Goal: Task Accomplishment & Management: Use online tool/utility

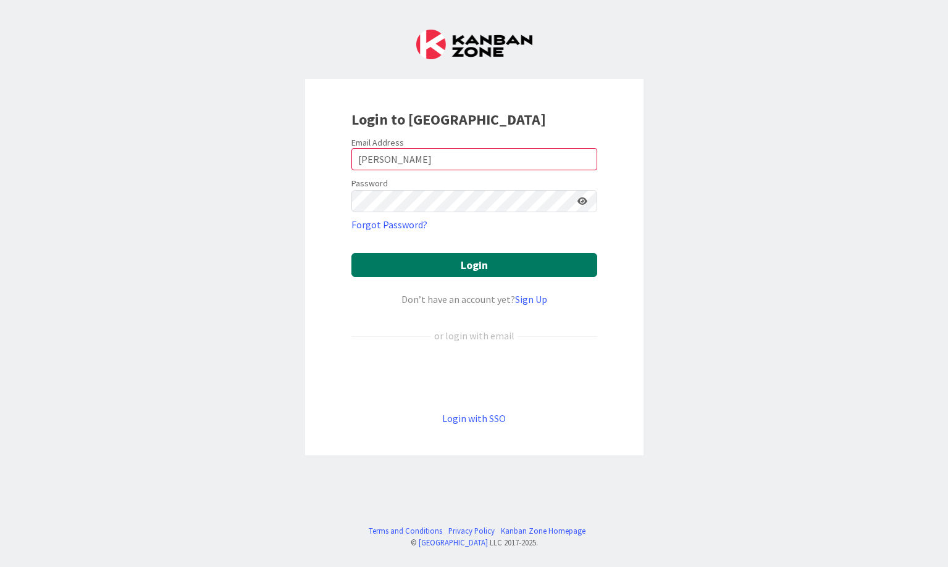
click at [453, 261] on button "Login" at bounding box center [474, 265] width 246 height 24
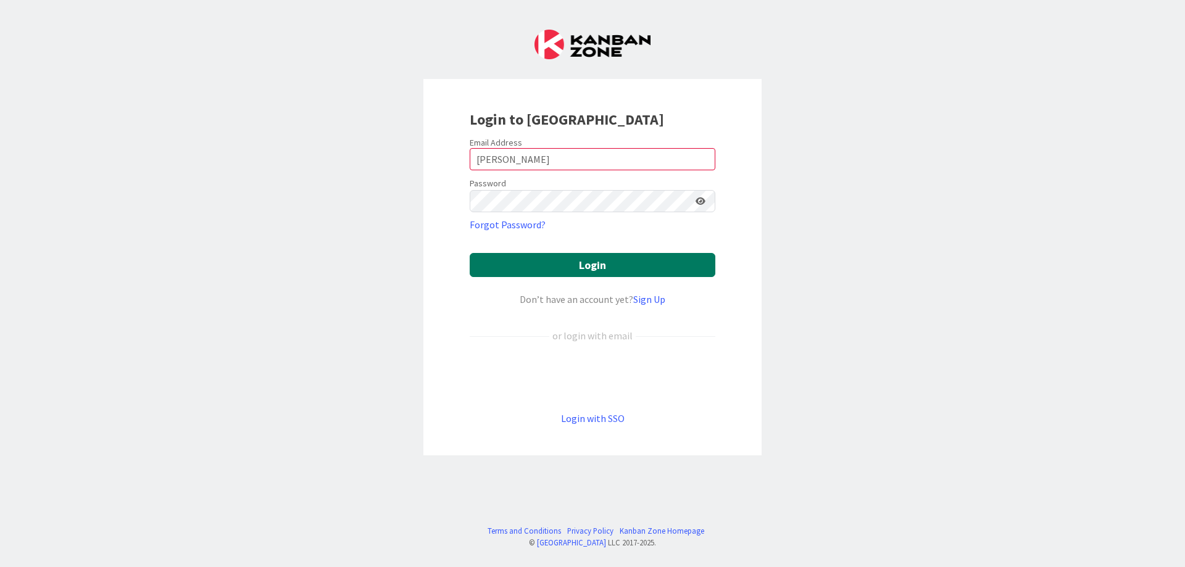
click at [603, 267] on button "Login" at bounding box center [593, 265] width 246 height 24
click at [585, 269] on button "Login" at bounding box center [593, 265] width 246 height 24
click at [587, 261] on button "Login" at bounding box center [593, 265] width 246 height 24
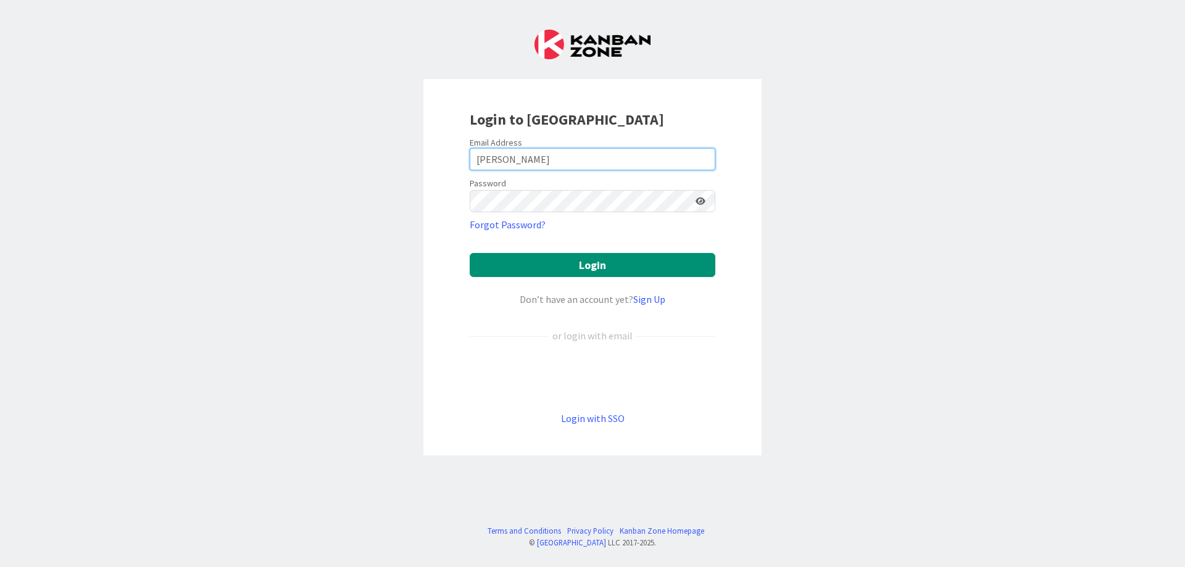
drag, startPoint x: 532, startPoint y: 156, endPoint x: 442, endPoint y: 147, distance: 90.6
click at [470, 148] on input "[PERSON_NAME]" at bounding box center [593, 159] width 246 height 22
type input "[EMAIL_ADDRESS][DOMAIN_NAME]"
click at [699, 203] on icon at bounding box center [701, 201] width 10 height 9
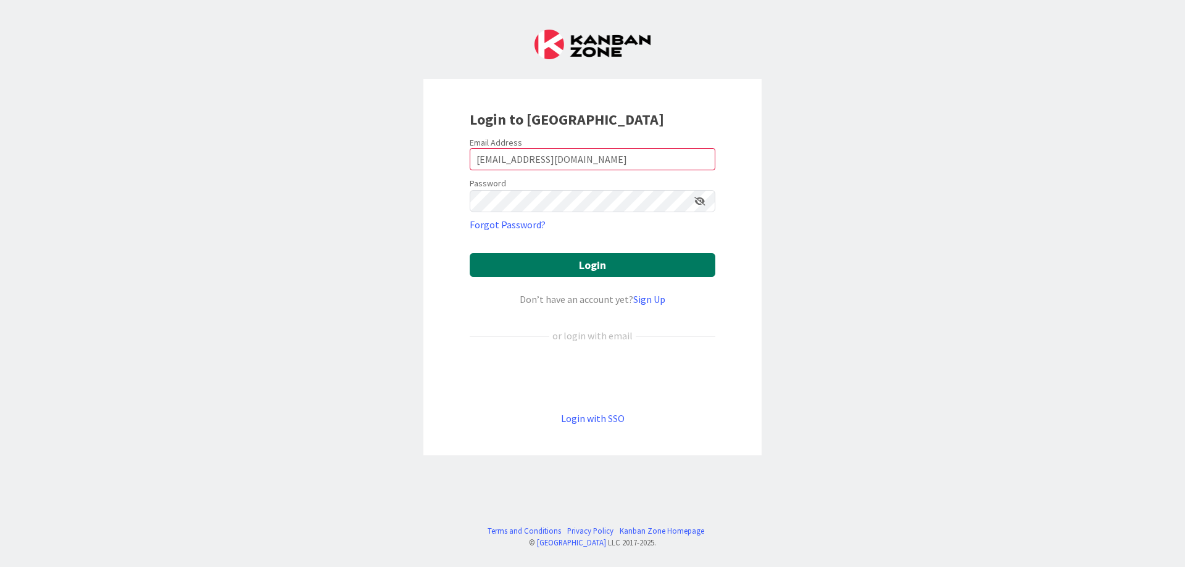
click at [617, 267] on button "Login" at bounding box center [593, 265] width 246 height 24
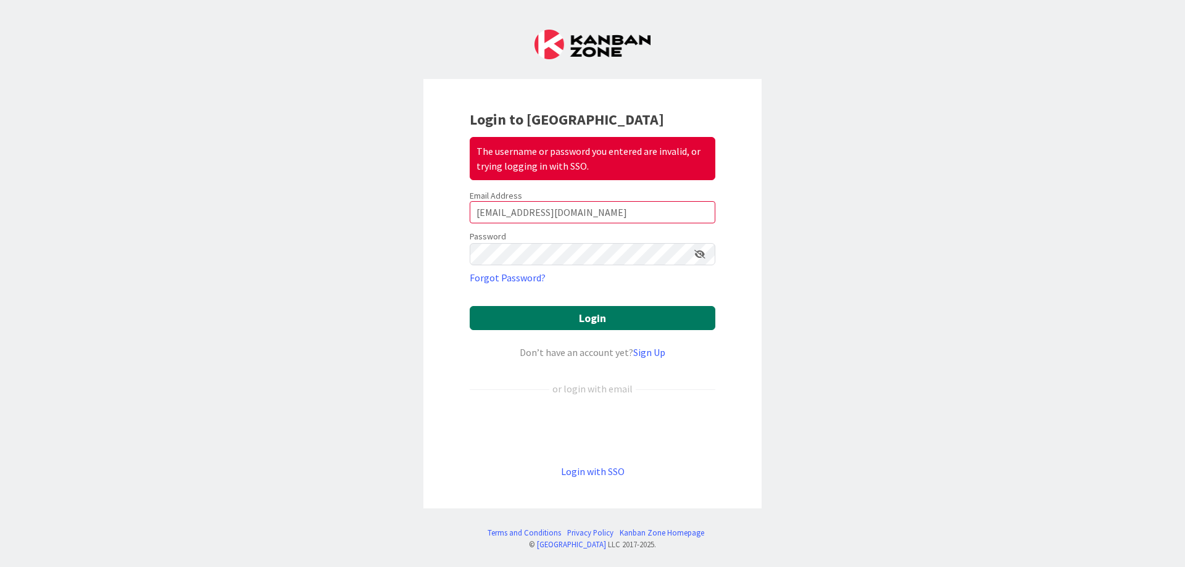
click at [624, 318] on button "Login" at bounding box center [593, 318] width 246 height 24
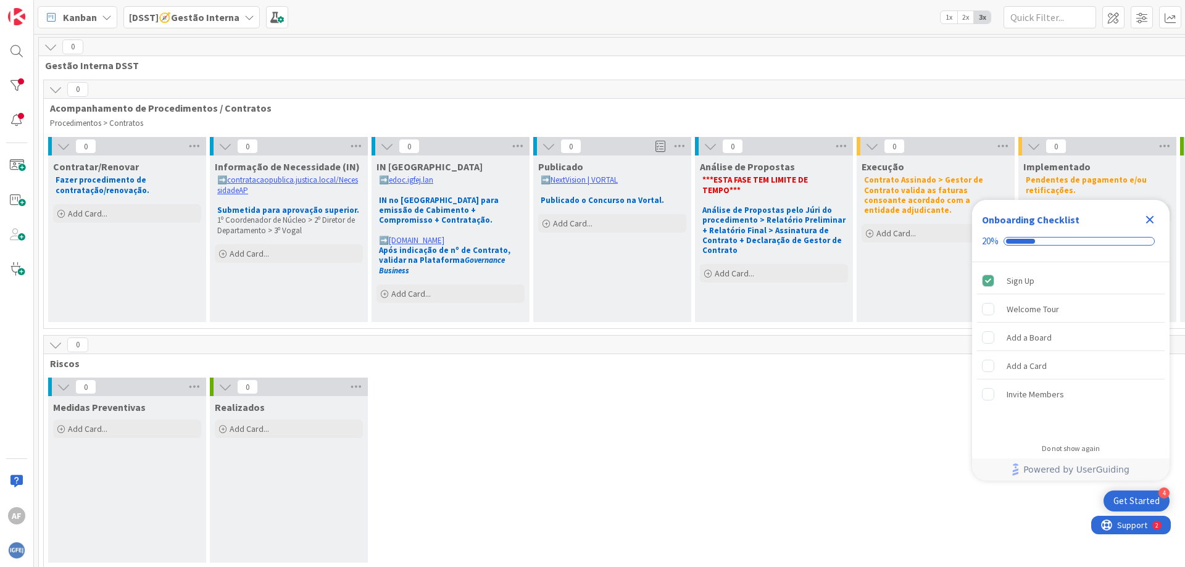
click at [249, 13] on icon at bounding box center [250, 17] width 10 height 10
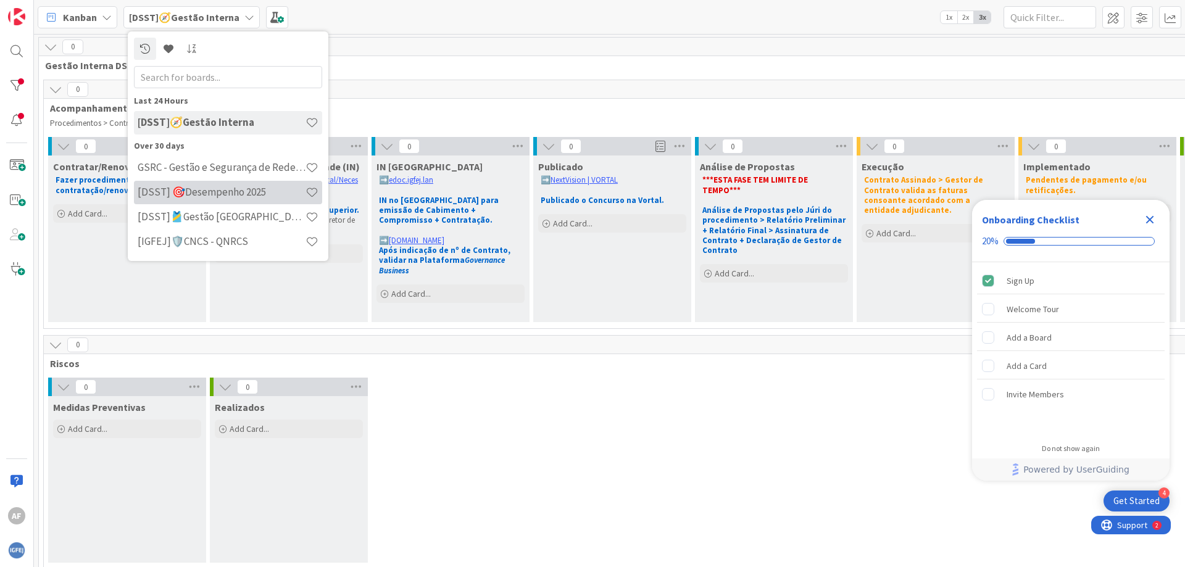
click at [227, 193] on h4 "[DSST] 🎯Desempenho 2025" at bounding box center [222, 192] width 168 height 12
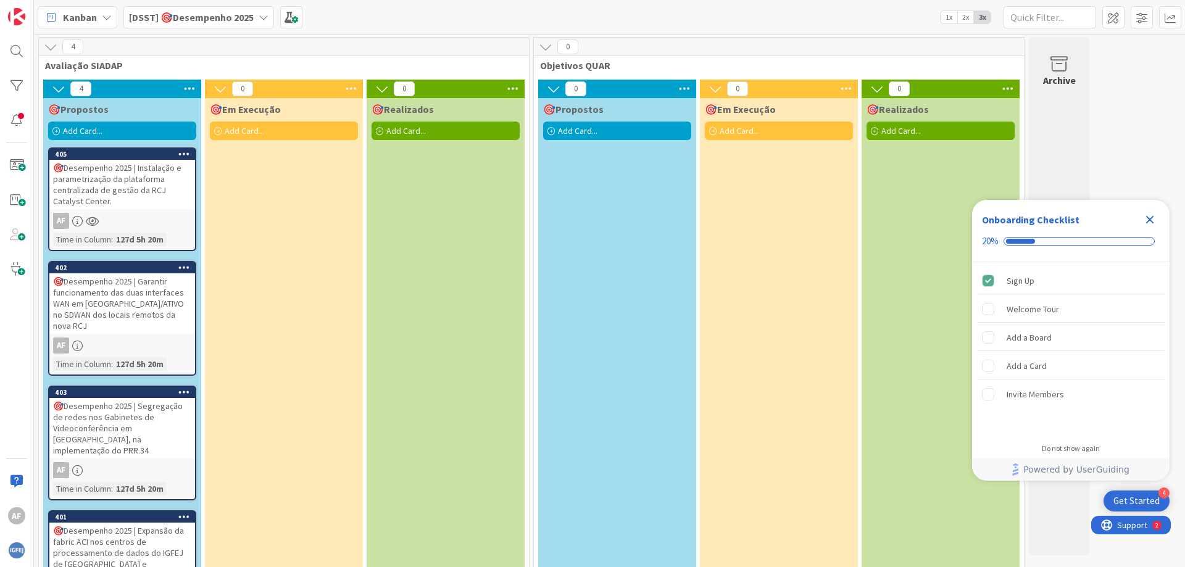
scroll to position [48, 0]
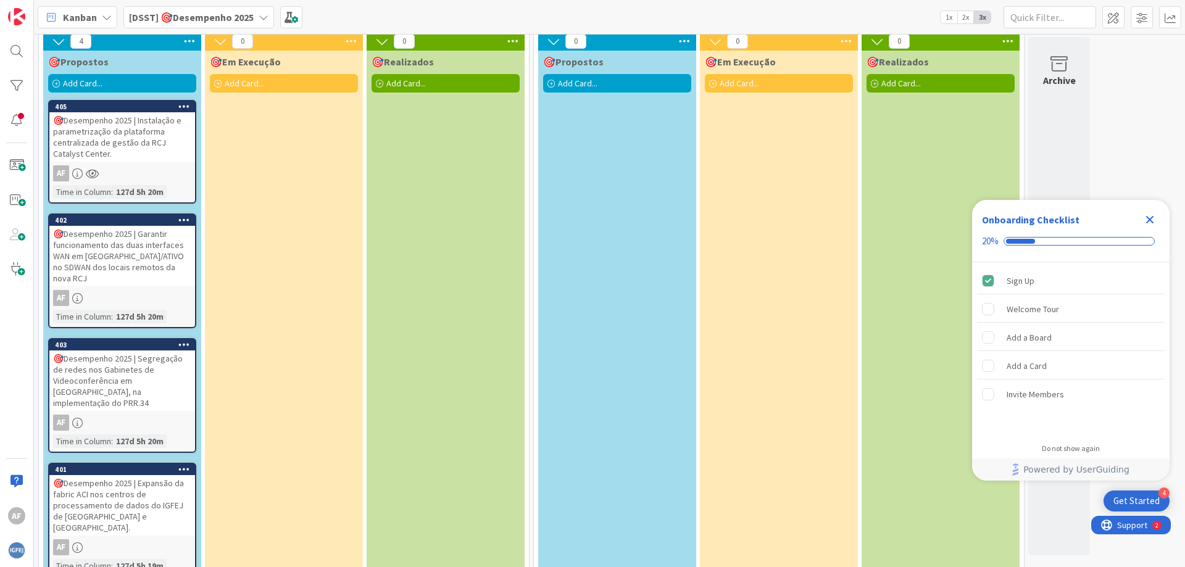
click at [947, 222] on icon "Close Checklist" at bounding box center [1151, 220] width 8 height 8
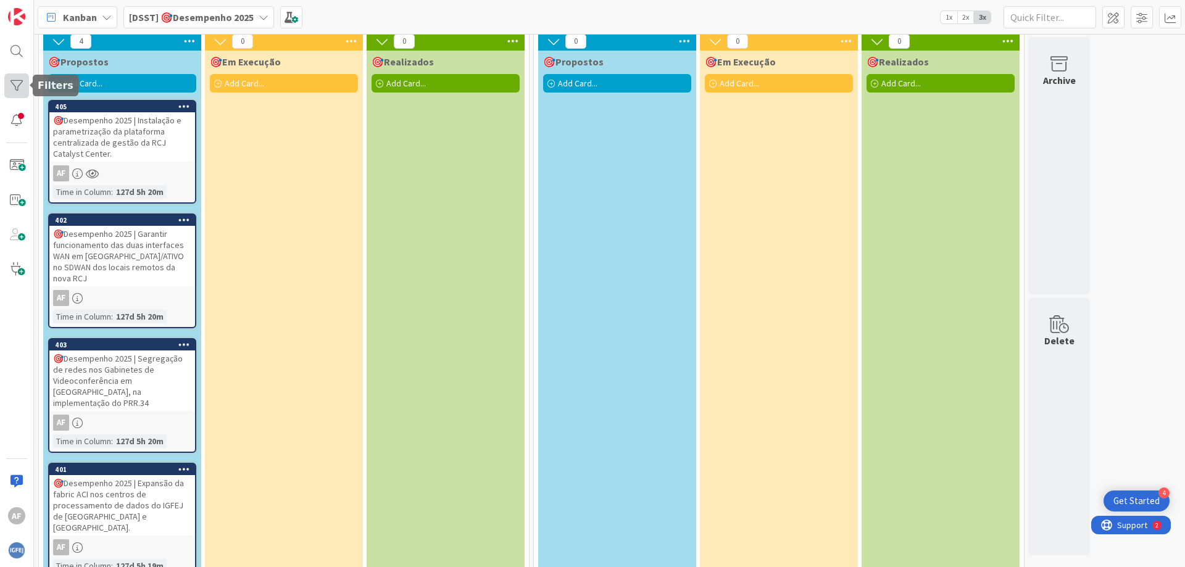
click at [17, 79] on div at bounding box center [16, 85] width 25 height 25
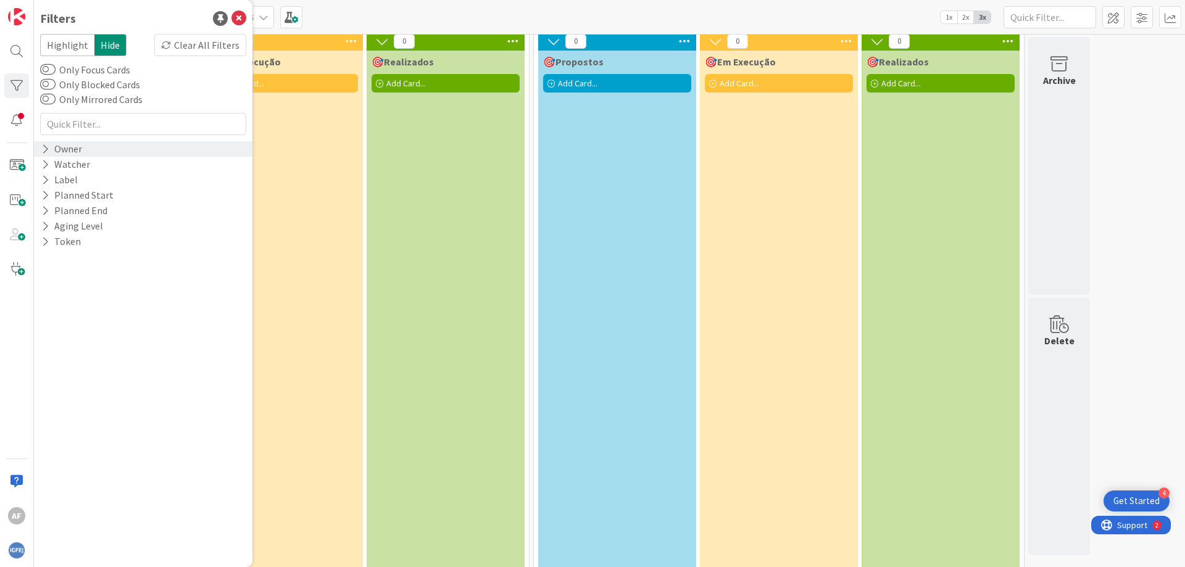
click at [57, 149] on div "Owner" at bounding box center [61, 148] width 43 height 15
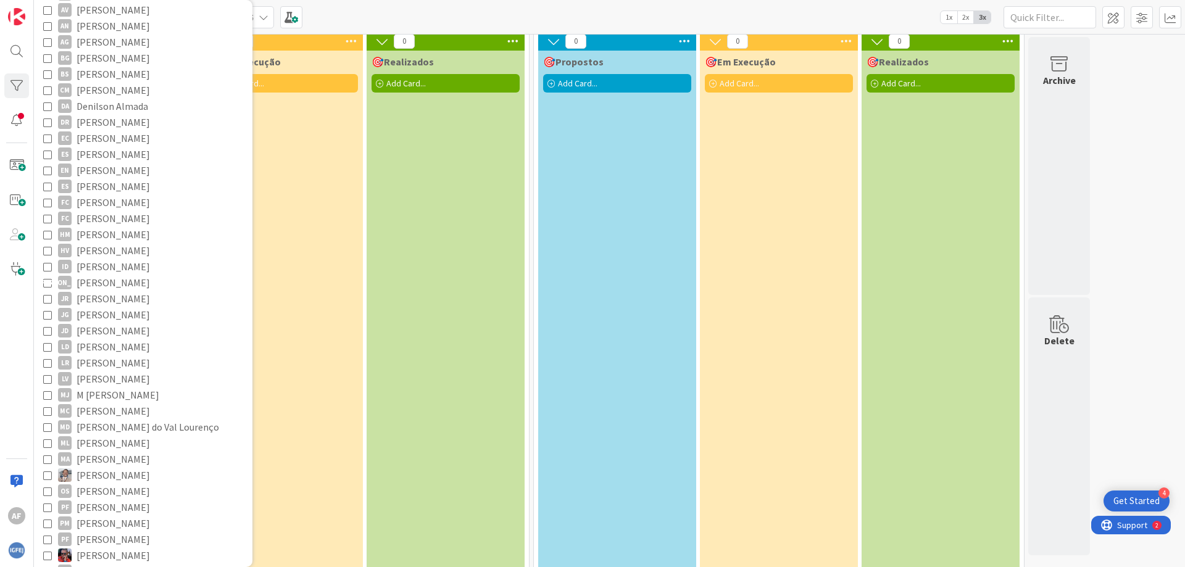
scroll to position [500, 0]
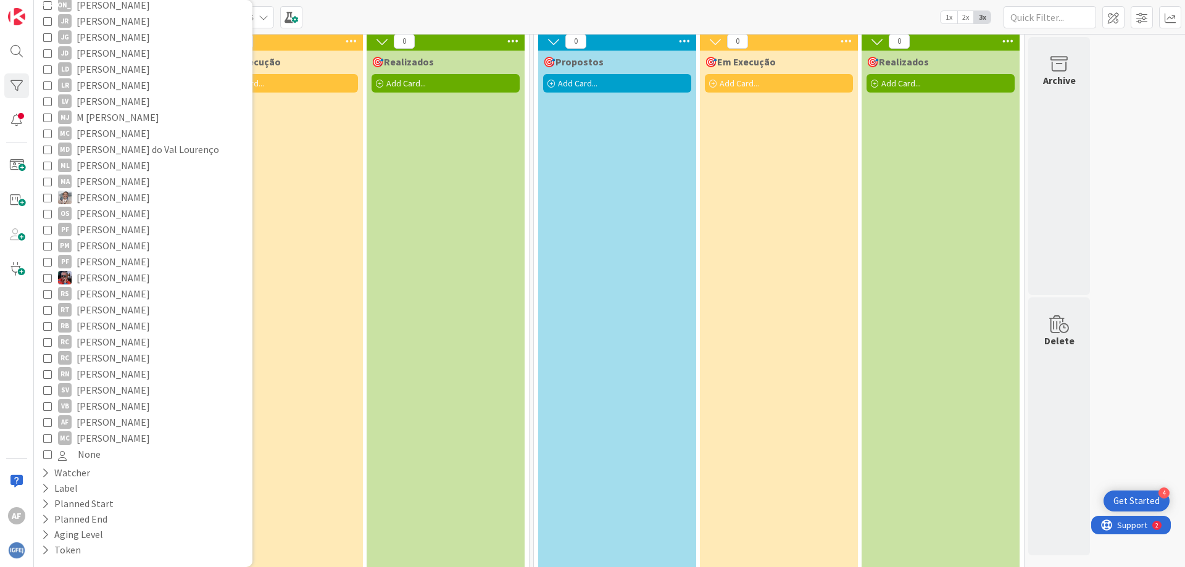
click at [50, 422] on icon at bounding box center [47, 422] width 9 height 9
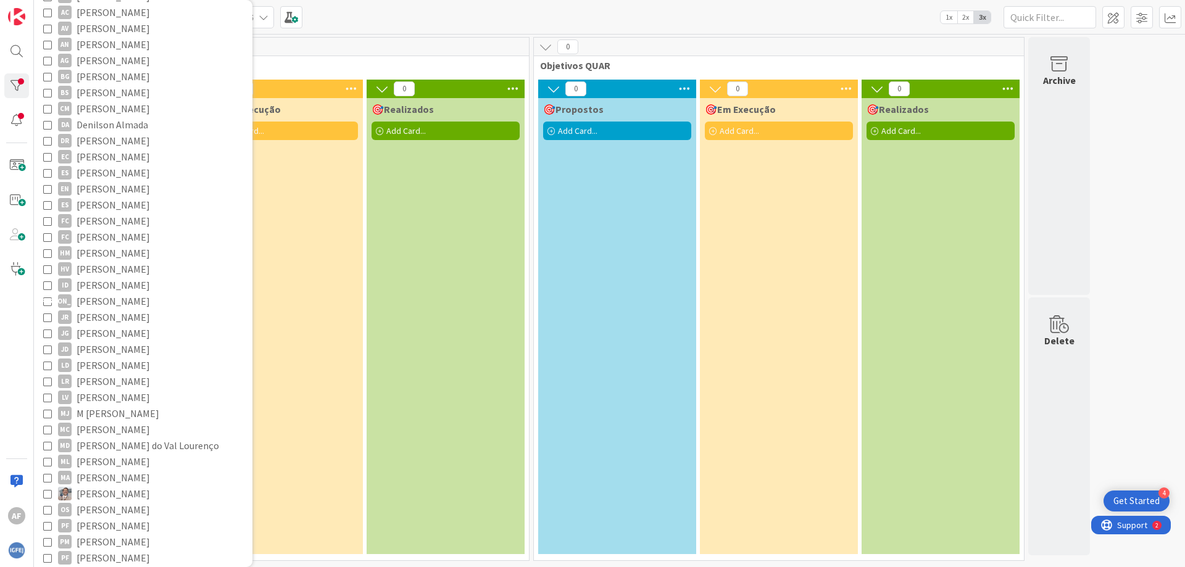
scroll to position [0, 0]
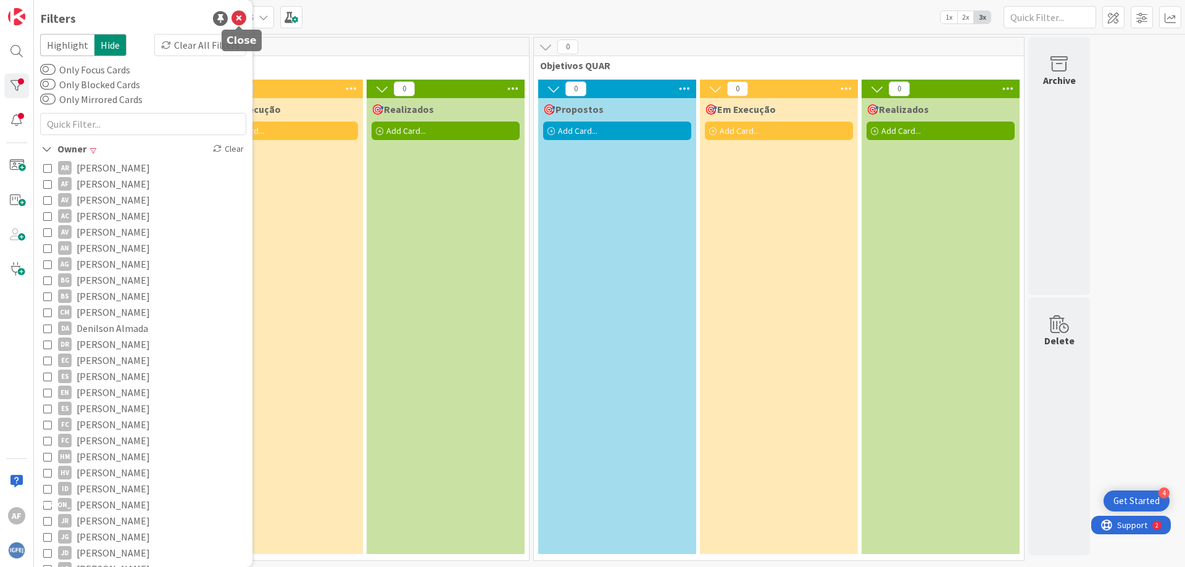
click at [235, 17] on icon at bounding box center [239, 18] width 15 height 15
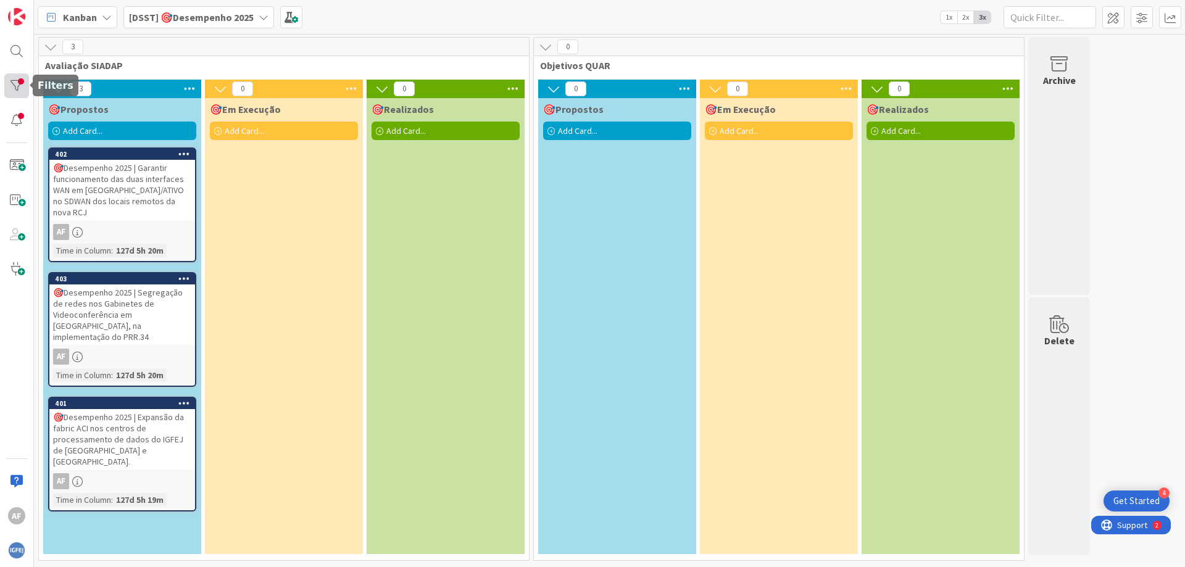
click at [17, 85] on div at bounding box center [16, 85] width 25 height 25
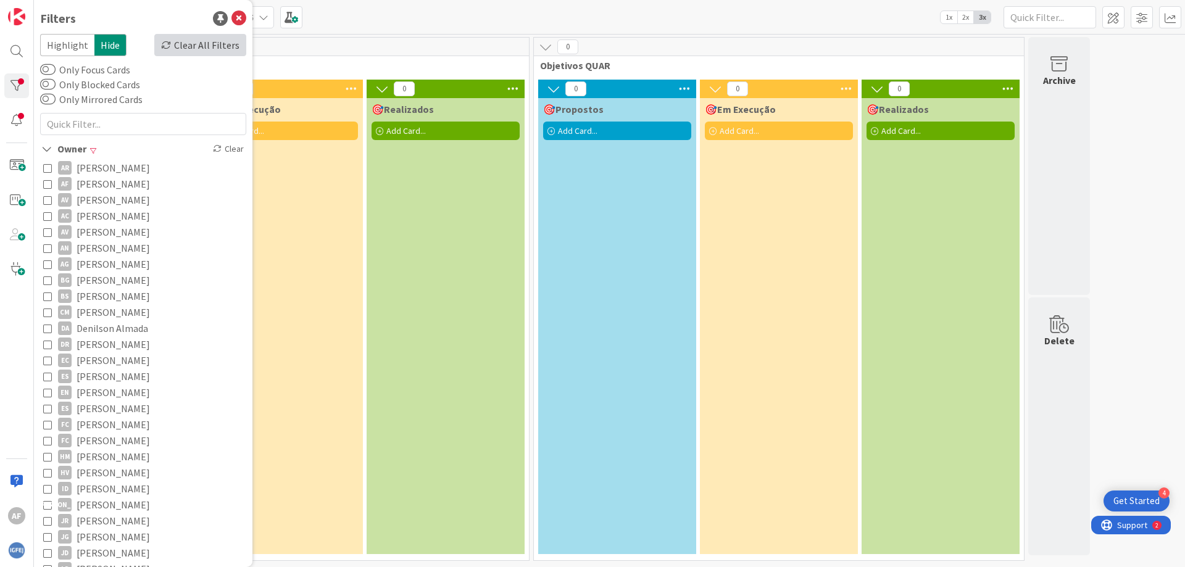
click at [201, 47] on div "Clear All Filters" at bounding box center [200, 45] width 92 height 22
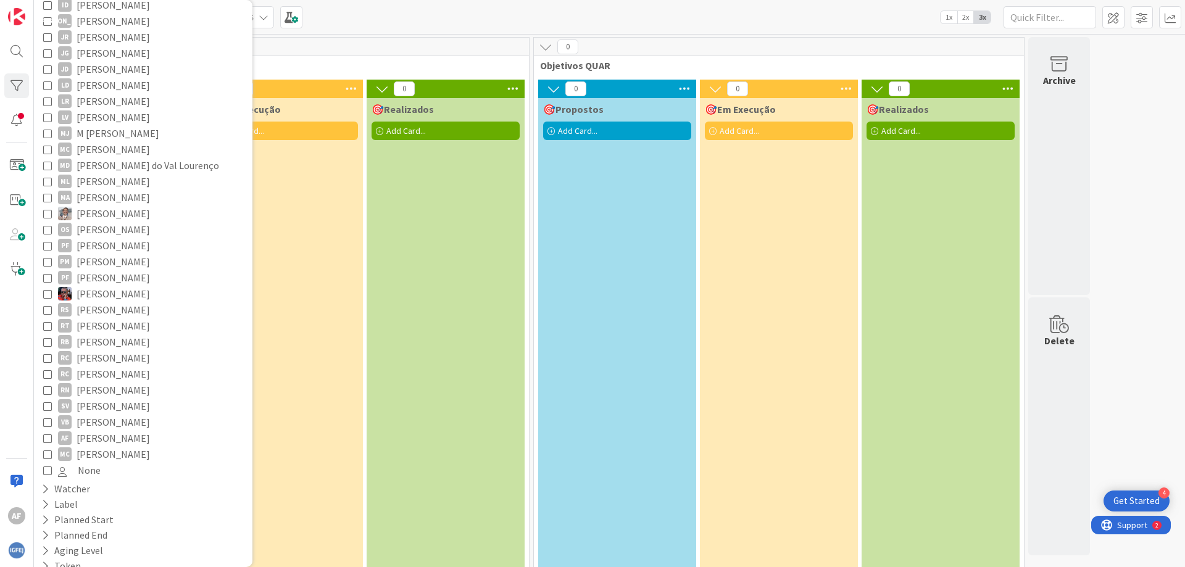
scroll to position [500, 0]
click at [46, 420] on icon at bounding box center [47, 422] width 9 height 9
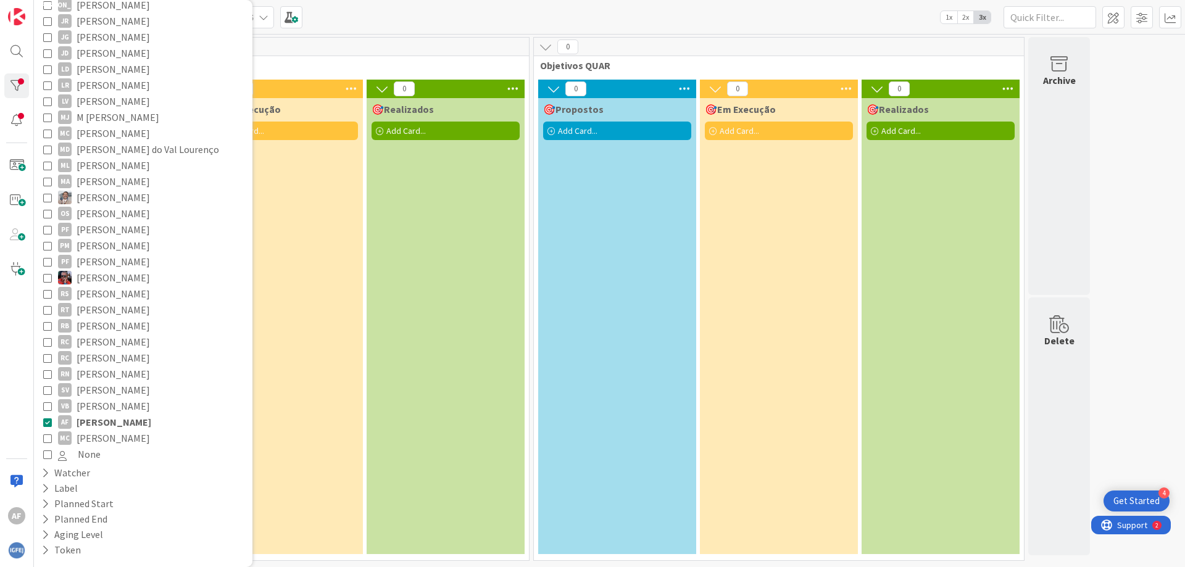
click at [48, 419] on icon at bounding box center [47, 422] width 9 height 9
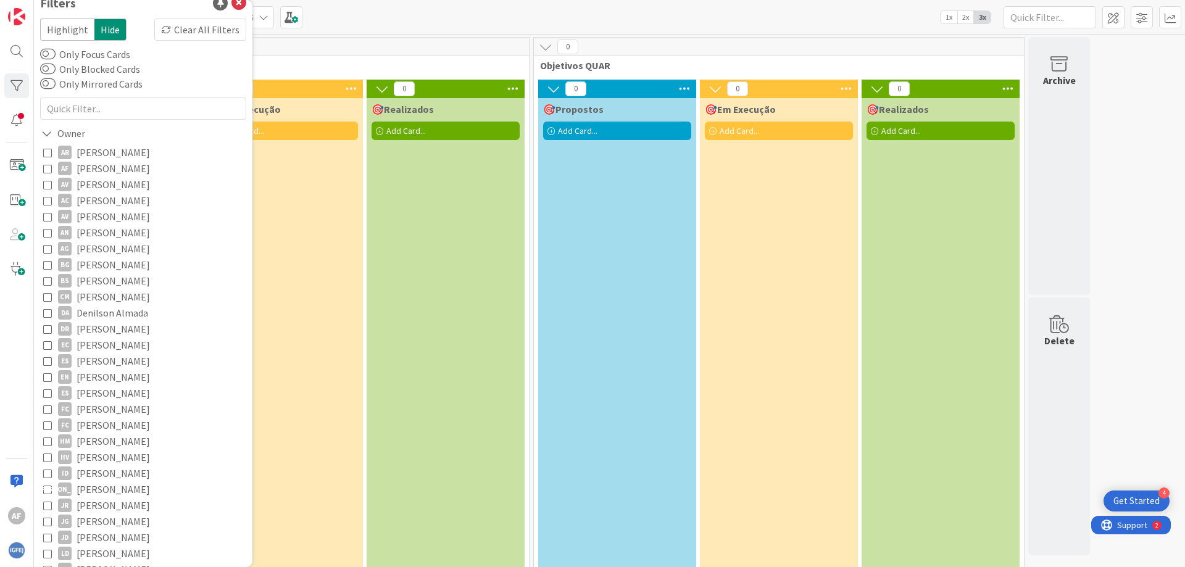
scroll to position [0, 0]
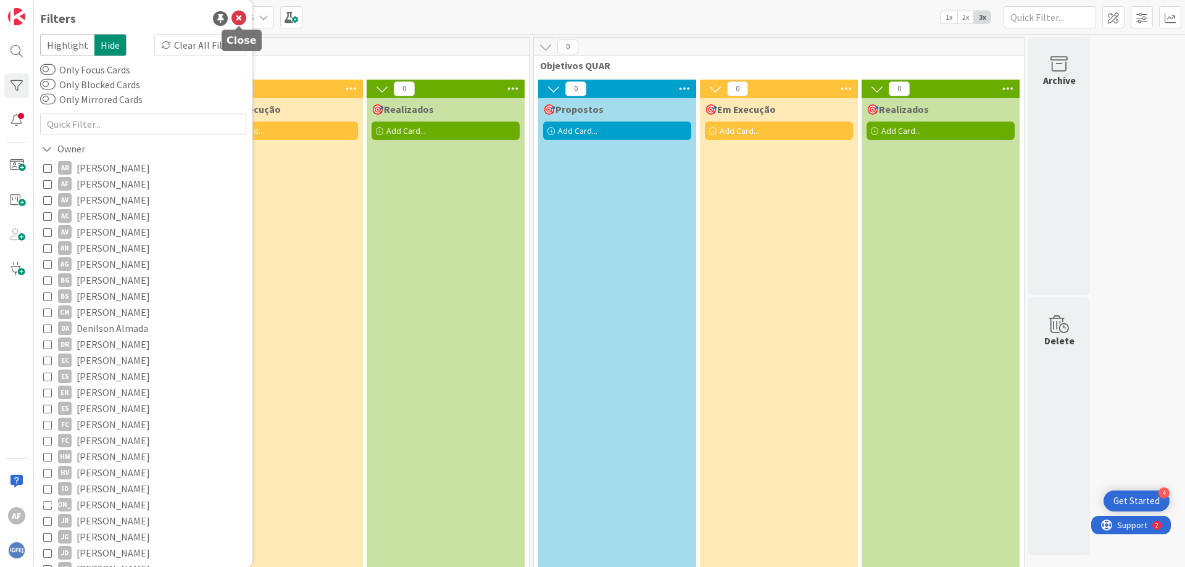
click at [236, 14] on icon at bounding box center [239, 18] width 15 height 15
